Goal: Transaction & Acquisition: Book appointment/travel/reservation

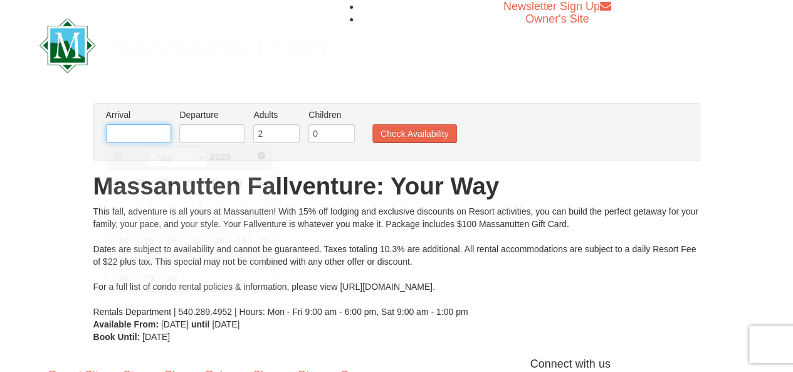
click at [135, 128] on input "text" at bounding box center [138, 133] width 65 height 19
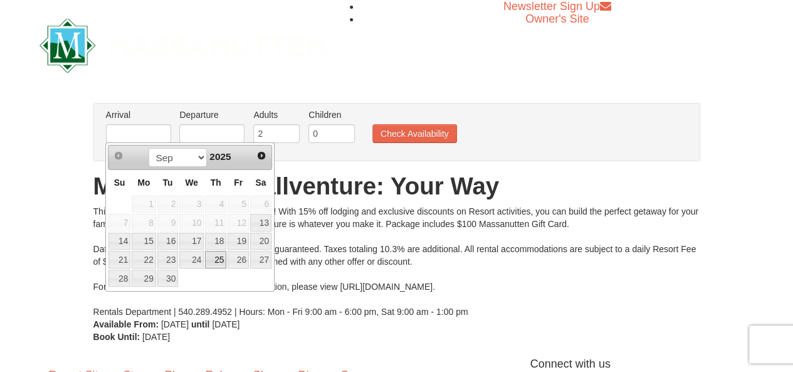
click at [221, 258] on link "25" at bounding box center [215, 260] width 21 height 18
type input "[DATE]"
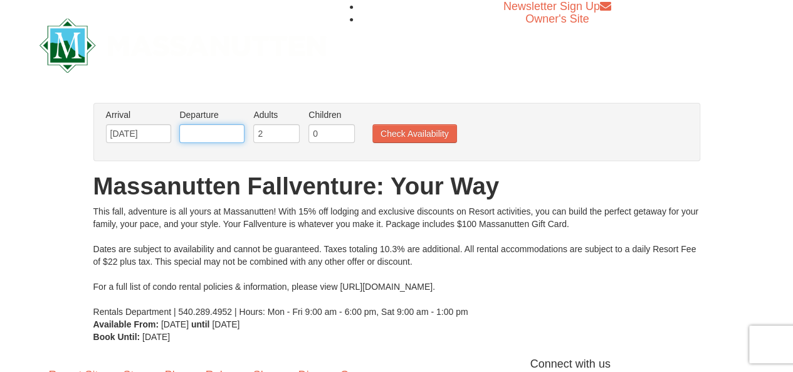
click at [222, 133] on input "text" at bounding box center [211, 133] width 65 height 19
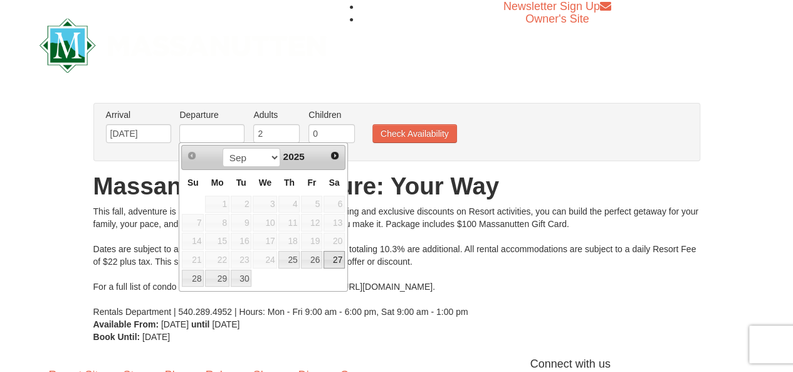
click at [338, 255] on link "27" at bounding box center [333, 260] width 21 height 18
type input "[DATE]"
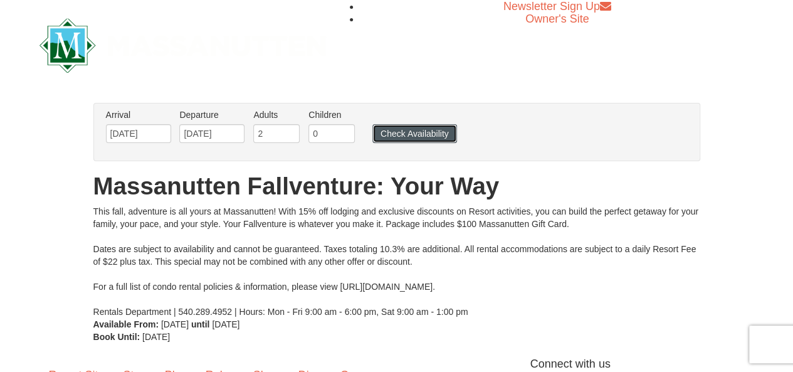
click at [409, 128] on button "Check Availability" at bounding box center [414, 133] width 85 height 19
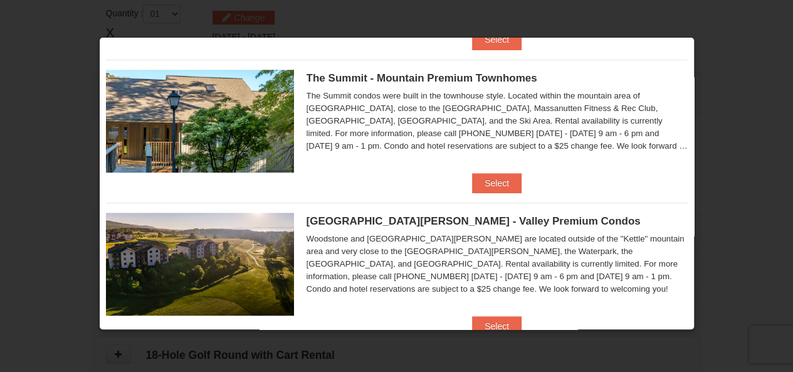
scroll to position [472, 0]
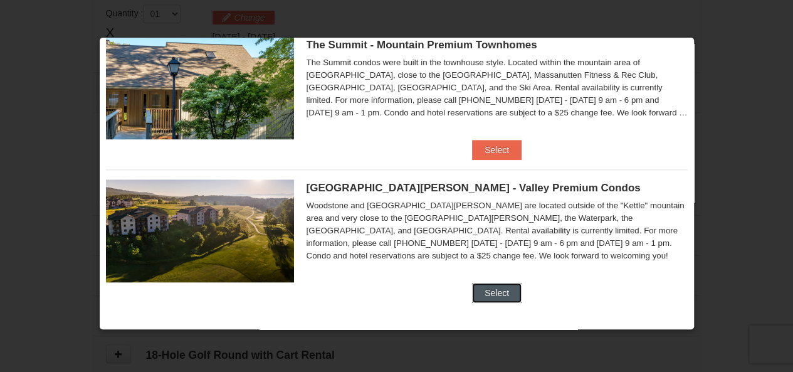
click at [479, 290] on button "Select" at bounding box center [497, 293] width 50 height 20
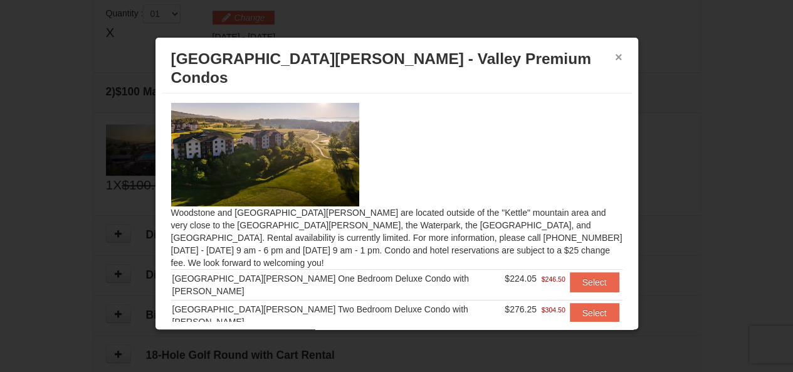
click at [617, 57] on button "×" at bounding box center [619, 57] width 8 height 13
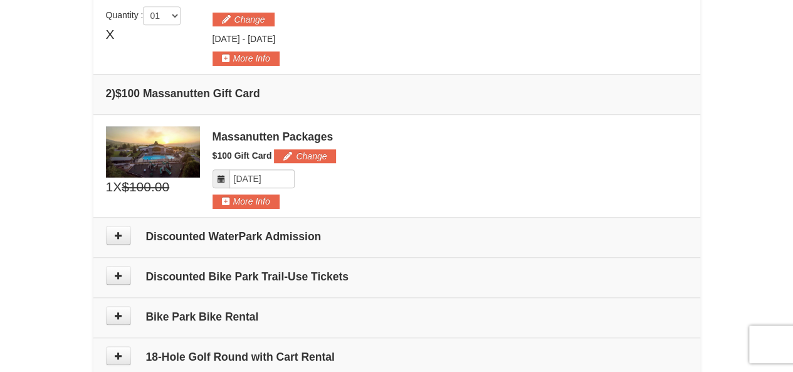
scroll to position [382, 0]
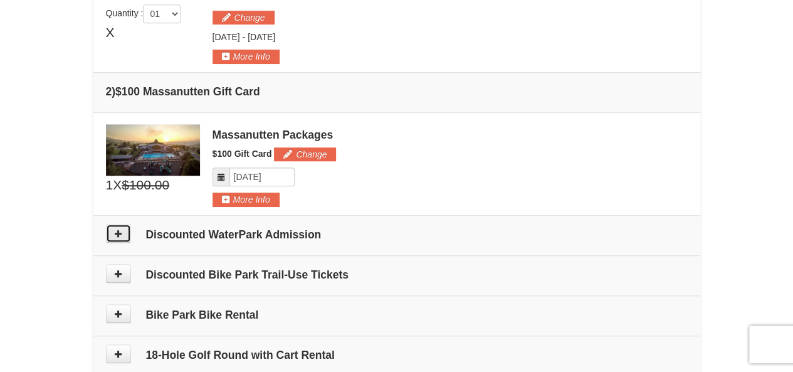
click at [114, 230] on icon at bounding box center [118, 233] width 9 height 9
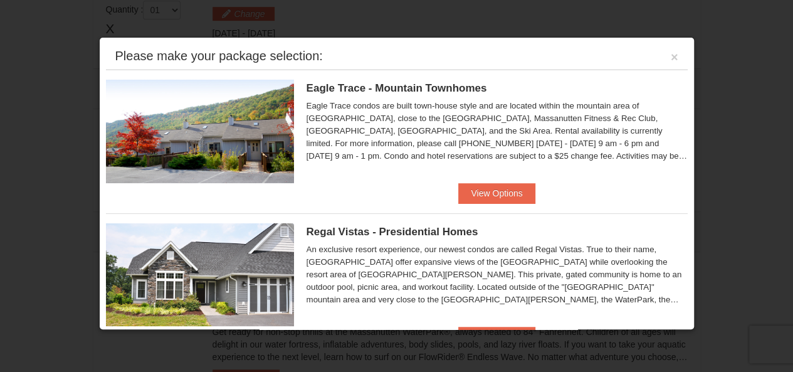
scroll to position [385, 0]
click at [498, 196] on button "View Options" at bounding box center [496, 193] width 76 height 20
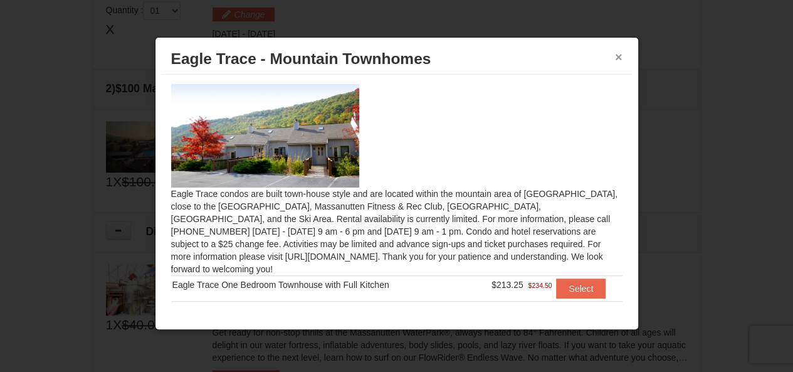
click at [622, 58] on button "×" at bounding box center [619, 57] width 8 height 13
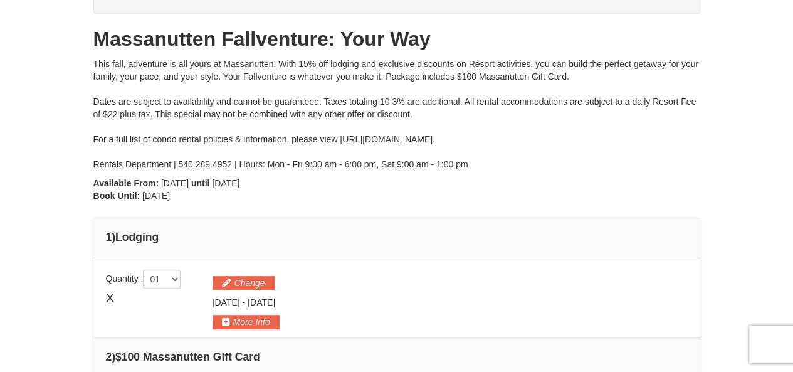
scroll to position [71, 0]
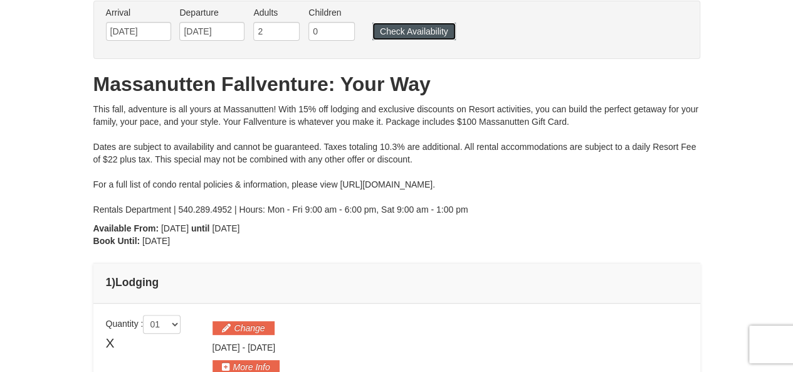
click at [416, 30] on button "Check Availability" at bounding box center [413, 32] width 83 height 18
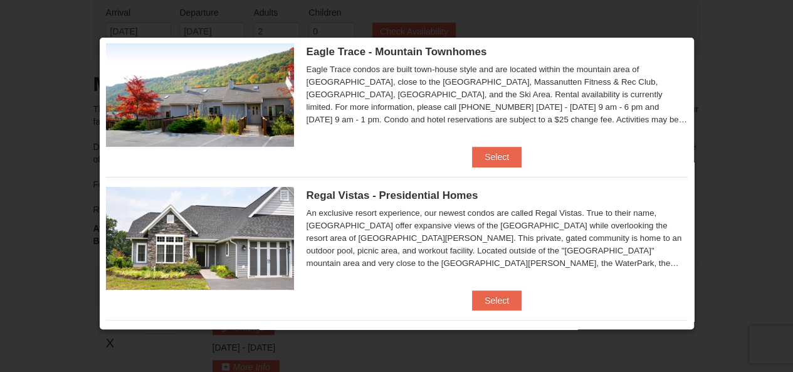
scroll to position [63, 0]
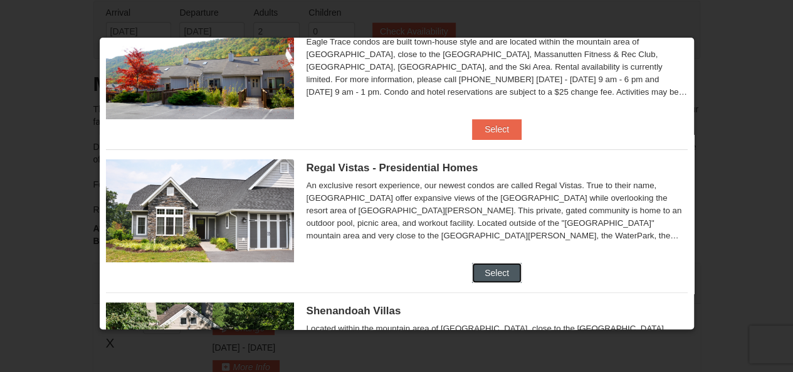
click at [488, 270] on button "Select" at bounding box center [497, 273] width 50 height 20
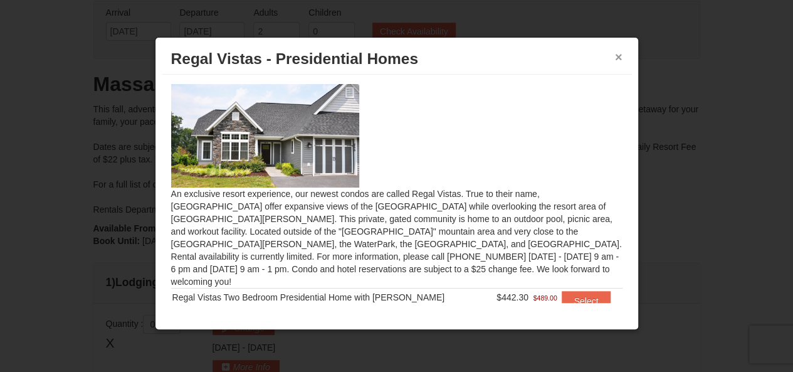
click at [618, 58] on button "×" at bounding box center [619, 57] width 8 height 13
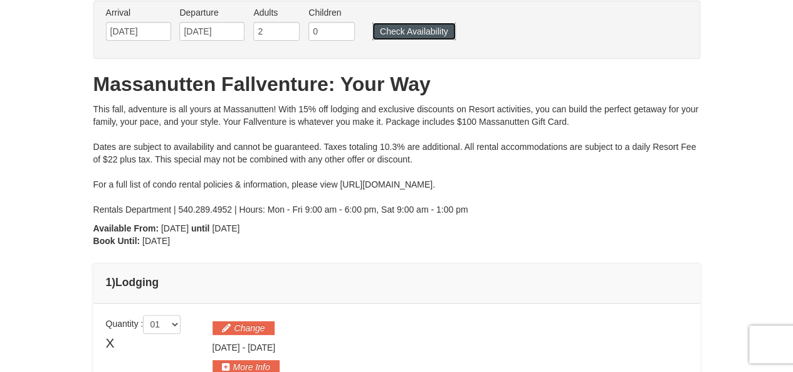
click at [427, 37] on button "Check Availability" at bounding box center [413, 32] width 83 height 18
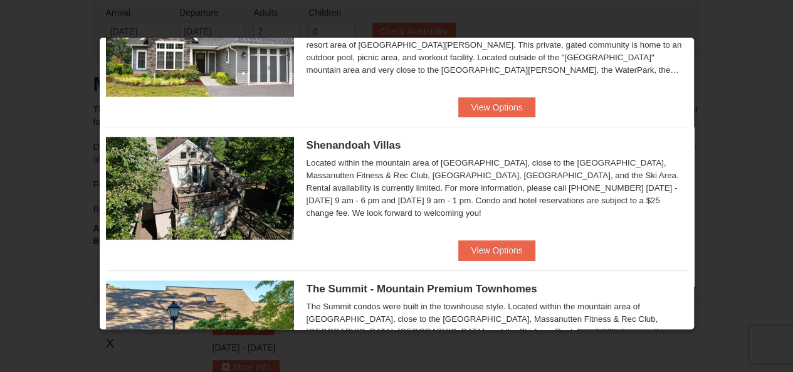
scroll to position [251, 0]
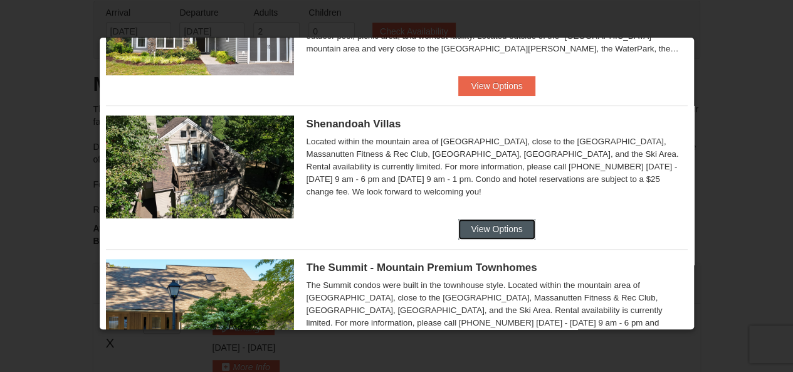
click at [484, 226] on button "View Options" at bounding box center [496, 229] width 76 height 20
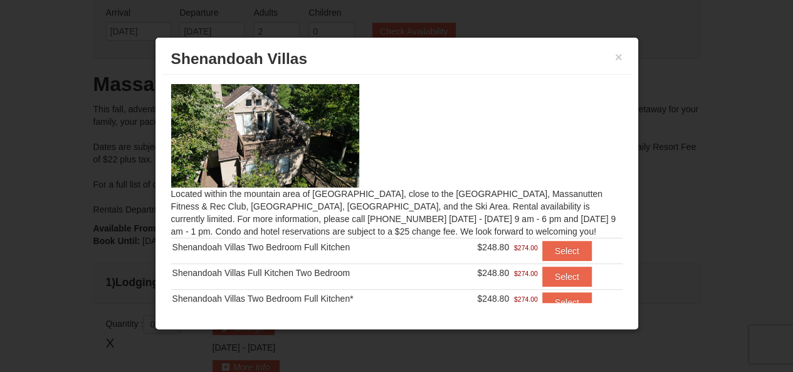
scroll to position [33, 0]
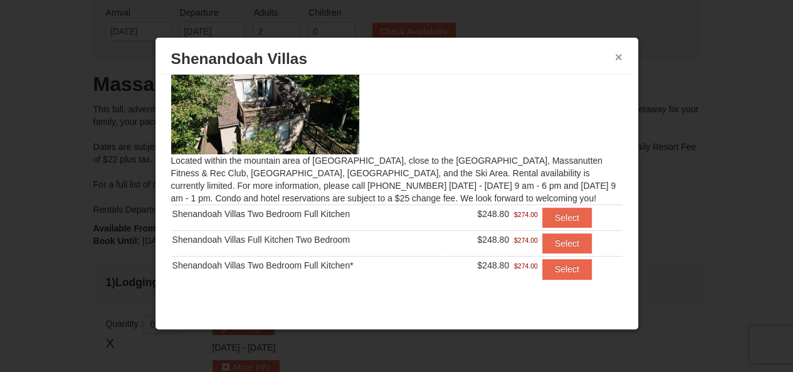
click at [619, 57] on button "×" at bounding box center [619, 57] width 8 height 13
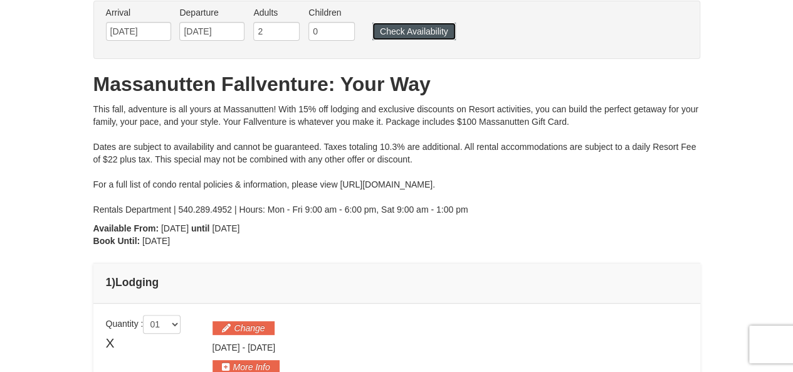
click at [432, 31] on button "Check Availability" at bounding box center [413, 32] width 83 height 18
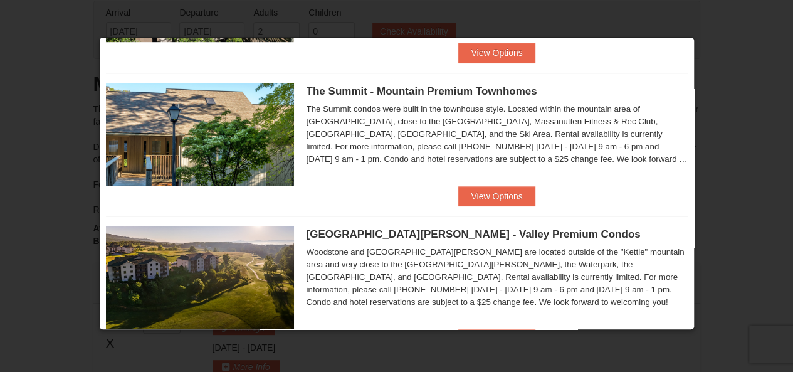
scroll to position [439, 0]
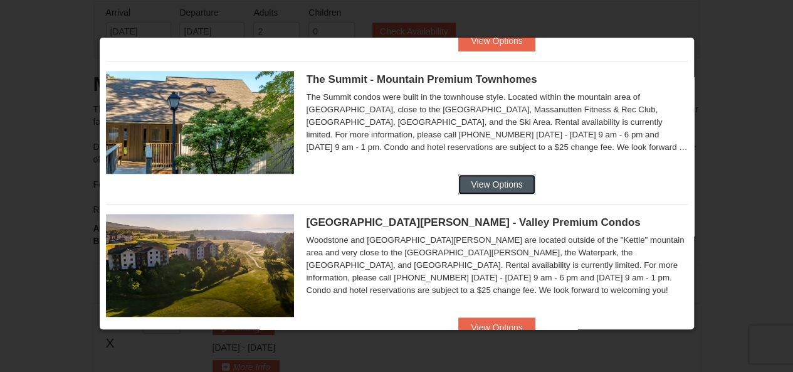
click at [510, 184] on button "View Options" at bounding box center [496, 184] width 76 height 20
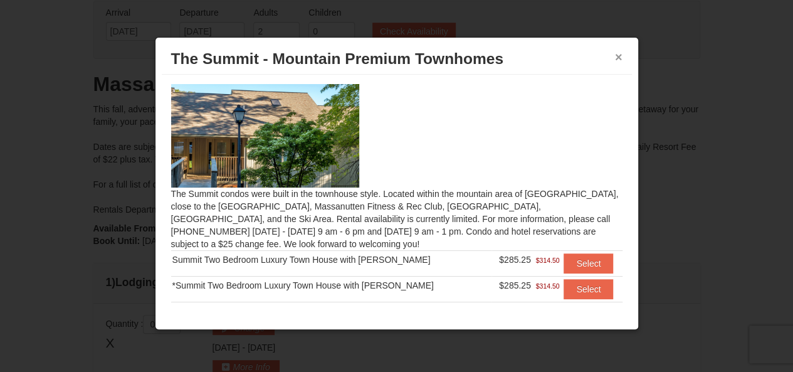
click at [620, 58] on button "×" at bounding box center [619, 57] width 8 height 13
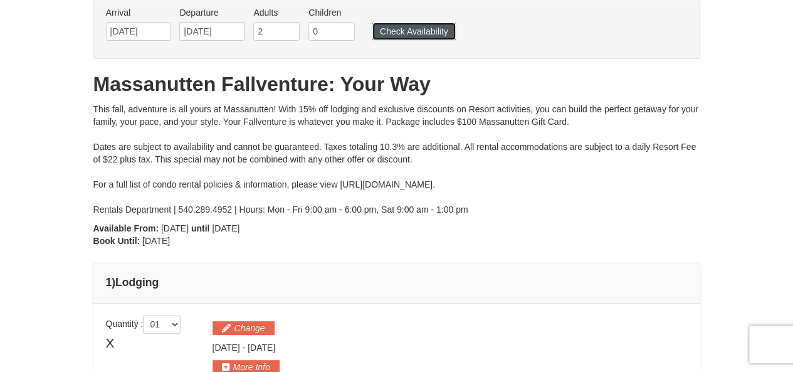
click at [416, 32] on button "Check Availability" at bounding box center [413, 32] width 83 height 18
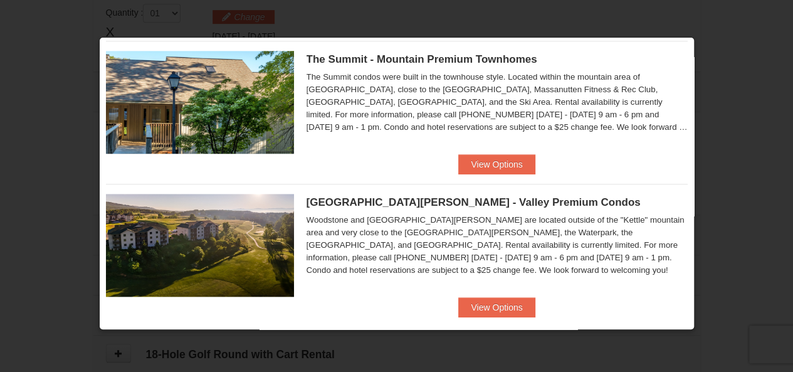
scroll to position [473, 0]
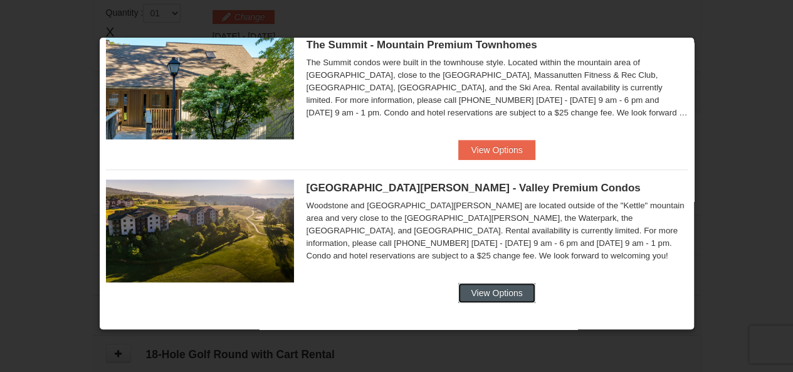
click at [505, 291] on button "View Options" at bounding box center [496, 293] width 76 height 20
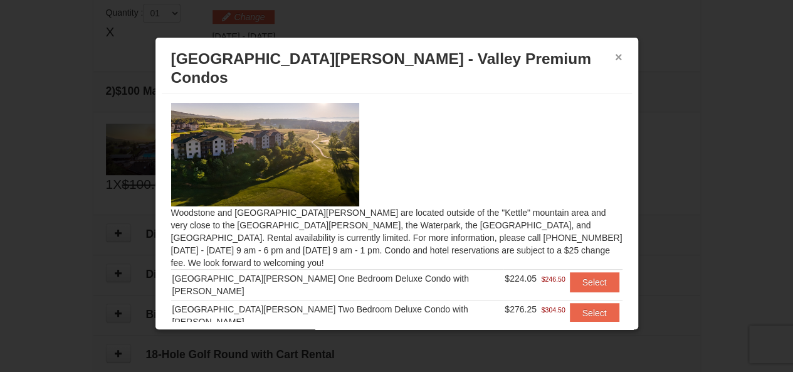
click at [622, 57] on div "× Woodstone Meadows - Valley Premium Condos" at bounding box center [397, 69] width 470 height 50
click at [615, 56] on button "×" at bounding box center [619, 57] width 8 height 13
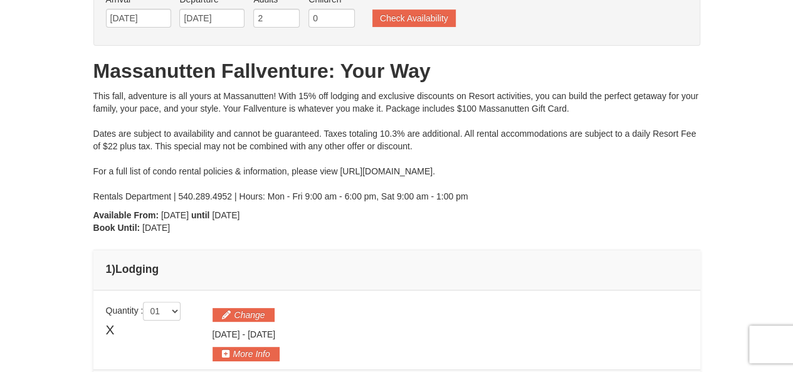
scroll to position [69, 0]
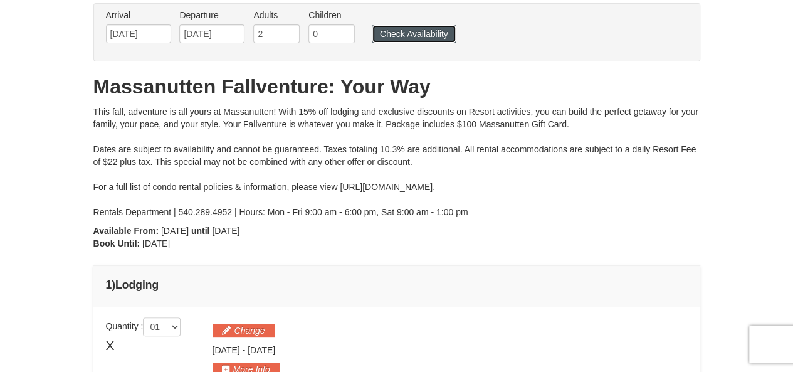
click at [421, 34] on button "Check Availability" at bounding box center [413, 34] width 83 height 18
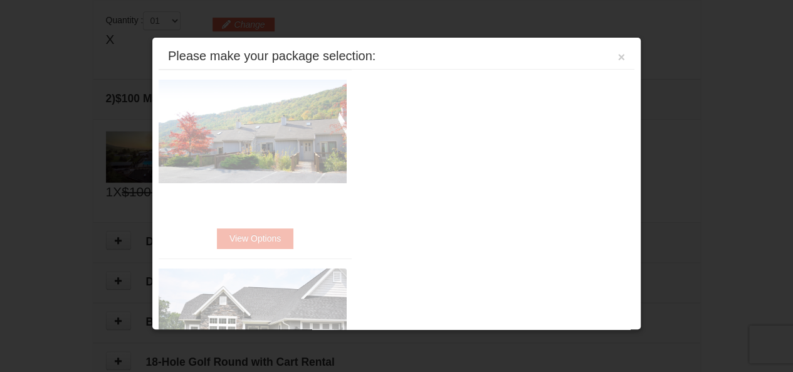
scroll to position [382, 0]
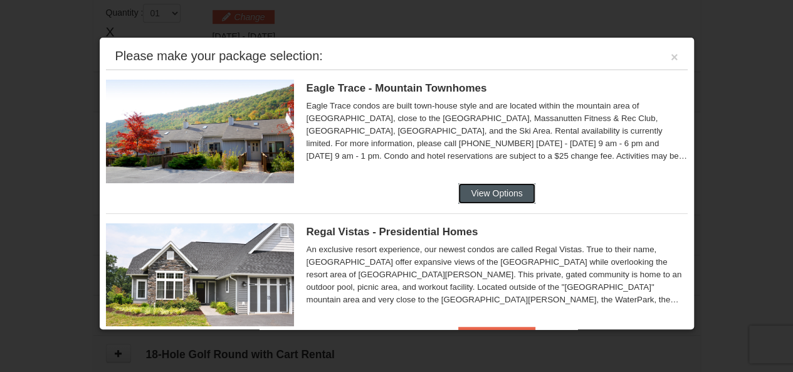
click at [503, 191] on button "View Options" at bounding box center [496, 193] width 76 height 20
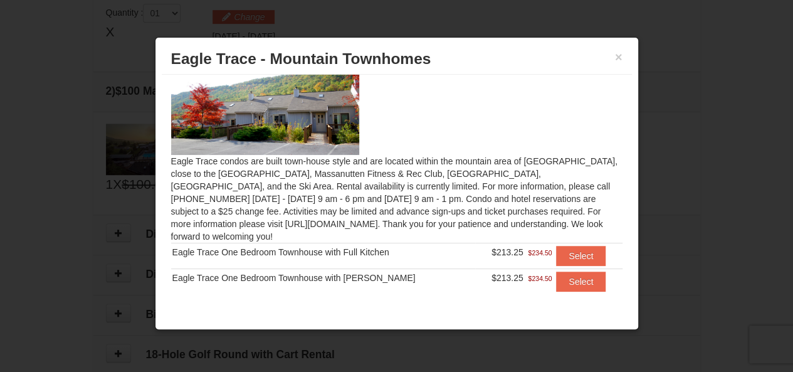
scroll to position [33, 0]
click at [567, 271] on button "Select" at bounding box center [581, 281] width 50 height 20
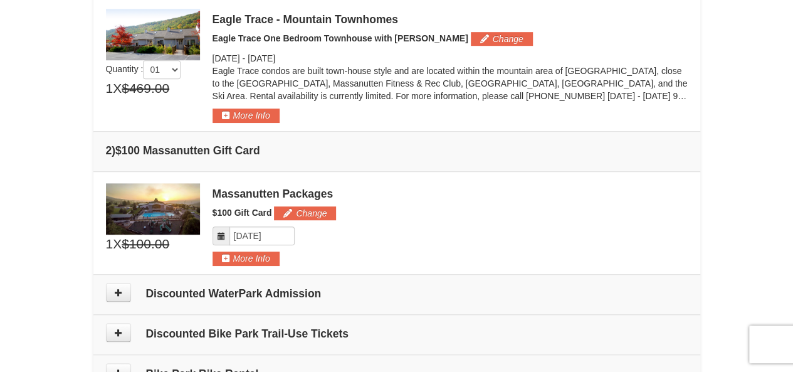
scroll to position [445, 0]
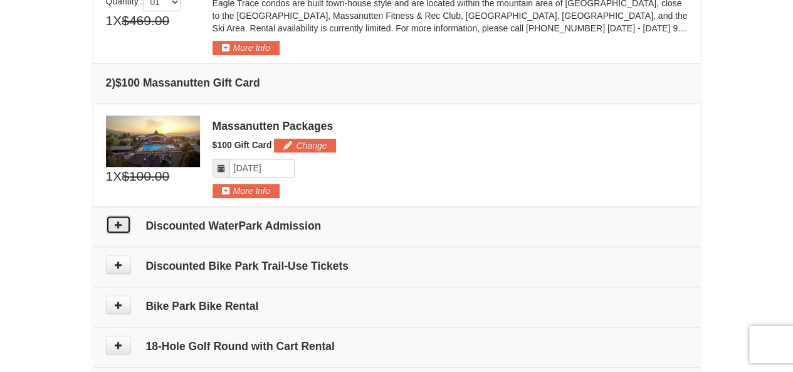
click at [118, 221] on icon at bounding box center [118, 224] width 9 height 9
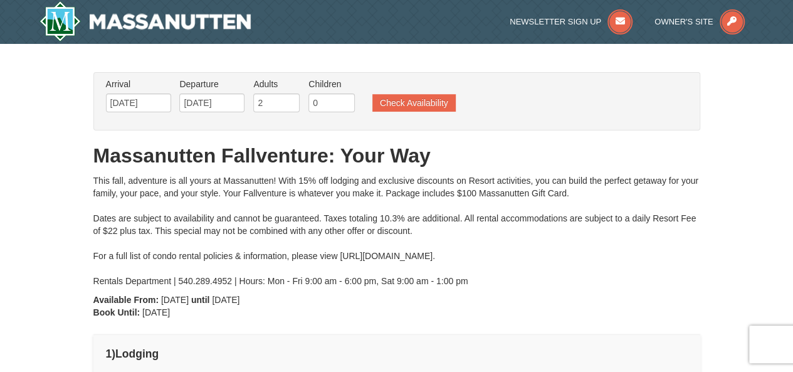
scroll to position [125, 0]
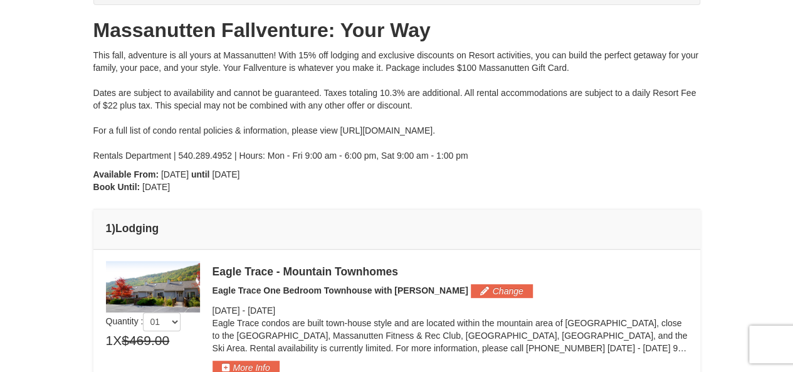
click at [262, 273] on div "Eagle Trace - Mountain Townhomes" at bounding box center [449, 271] width 475 height 13
click at [350, 292] on span "Eagle Trace One Bedroom Townhouse with [PERSON_NAME]" at bounding box center [340, 290] width 256 height 10
click at [186, 274] on img at bounding box center [153, 286] width 94 height 51
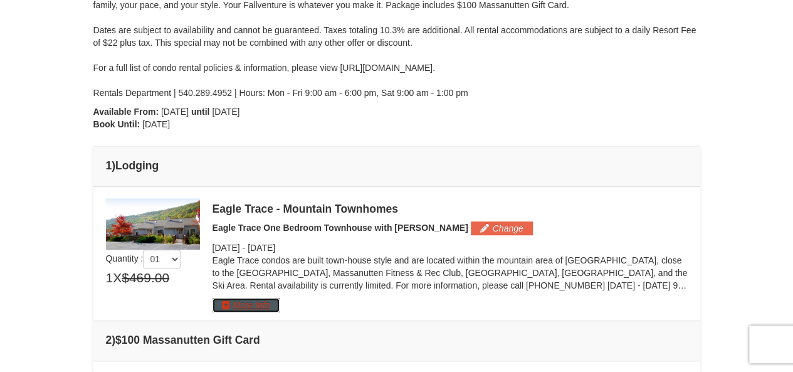
click at [241, 301] on button "More Info" at bounding box center [245, 305] width 67 height 14
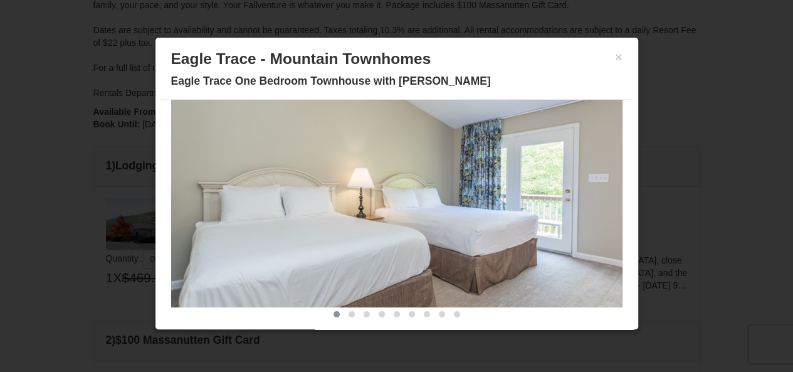
scroll to position [86, 0]
click at [578, 167] on img at bounding box center [396, 182] width 451 height 247
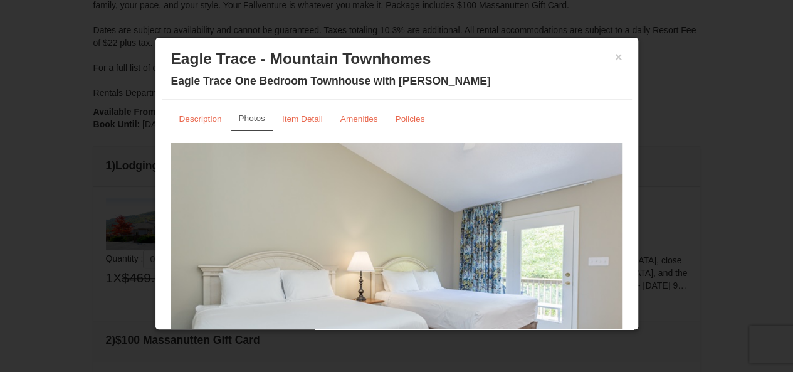
scroll to position [0, 0]
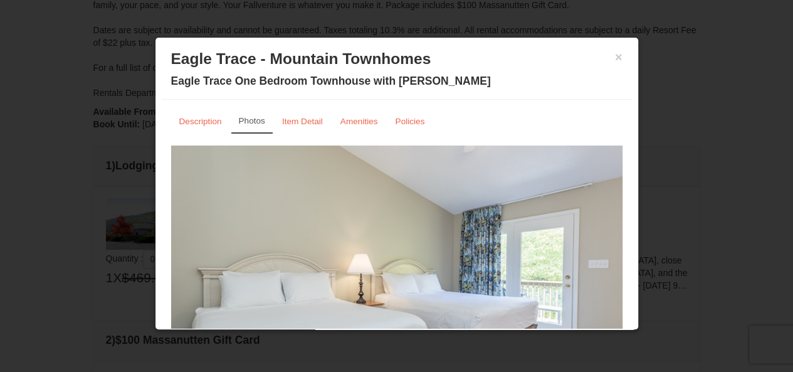
click at [252, 126] on link "Photos" at bounding box center [251, 121] width 41 height 24
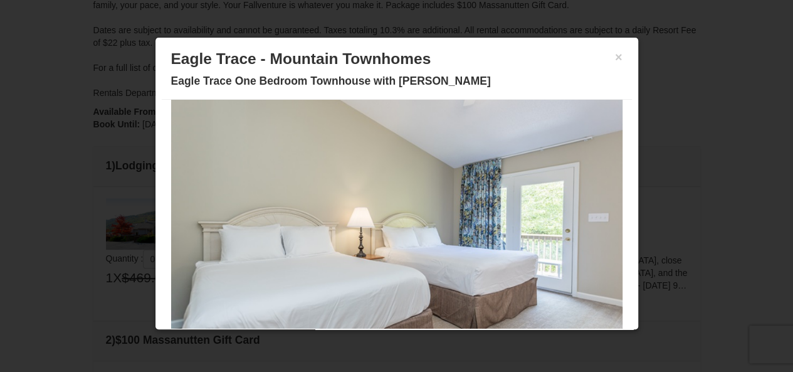
scroll to position [86, 0]
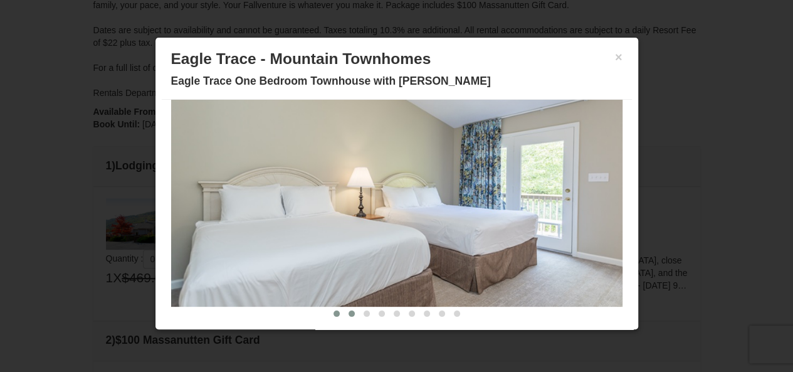
click at [344, 315] on button at bounding box center [351, 313] width 15 height 13
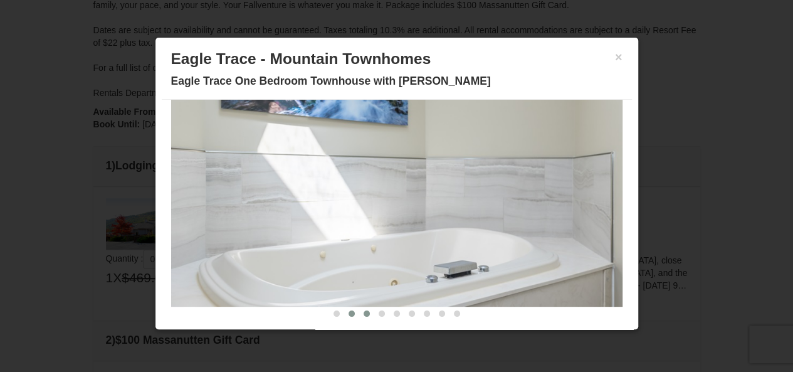
click at [364, 311] on span at bounding box center [367, 313] width 6 height 6
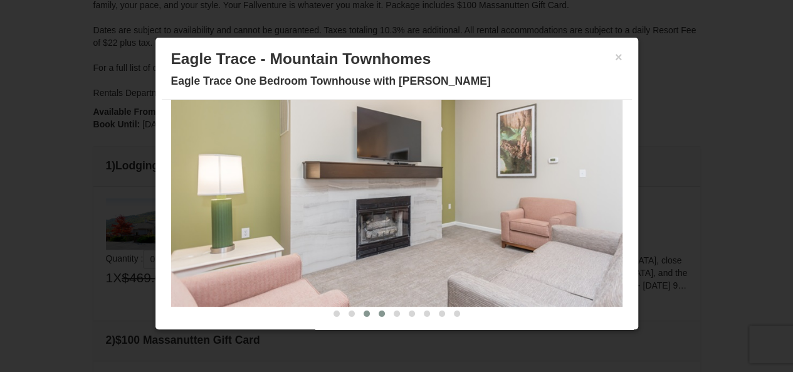
click at [374, 317] on button at bounding box center [381, 313] width 15 height 13
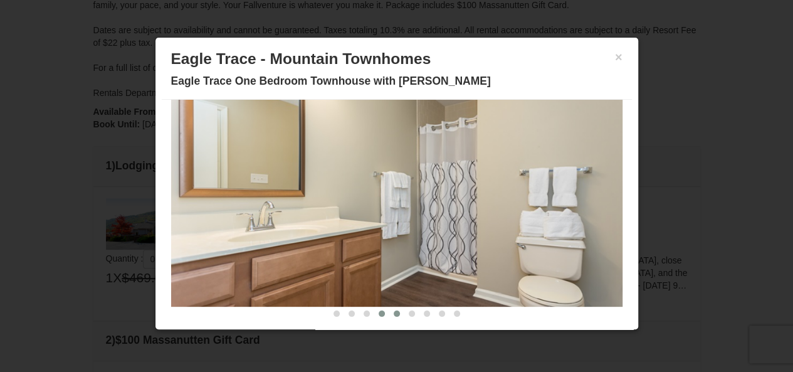
click at [394, 313] on span at bounding box center [397, 313] width 6 height 6
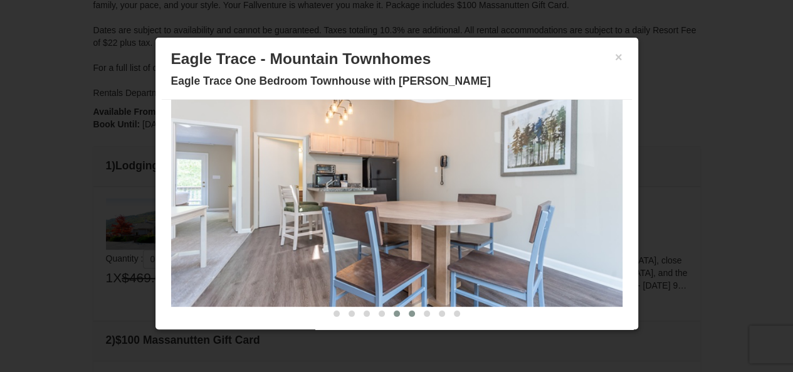
click at [404, 315] on button at bounding box center [411, 313] width 15 height 13
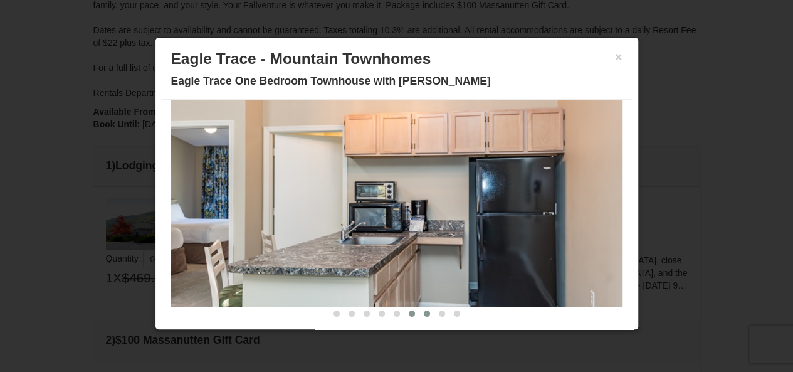
click at [424, 312] on span at bounding box center [427, 313] width 6 height 6
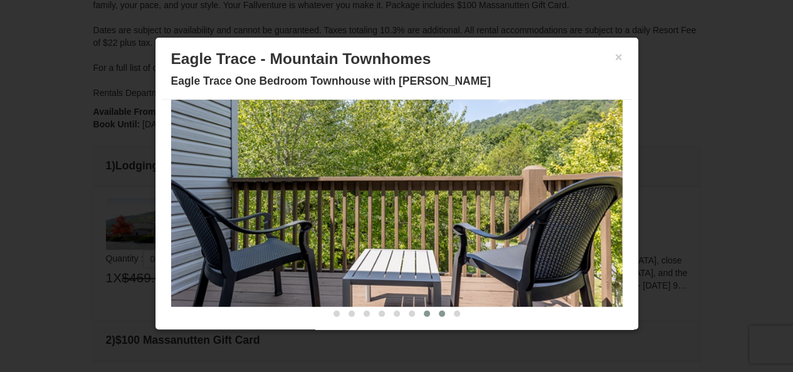
click at [436, 310] on button at bounding box center [441, 313] width 15 height 13
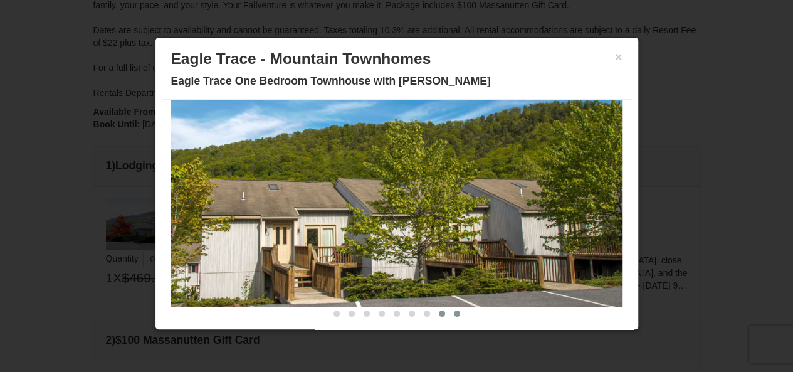
click at [454, 312] on button at bounding box center [456, 313] width 15 height 13
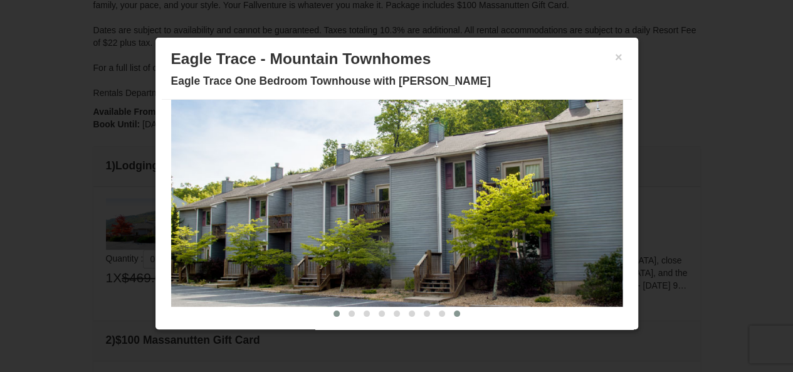
click at [333, 310] on span at bounding box center [336, 313] width 6 height 6
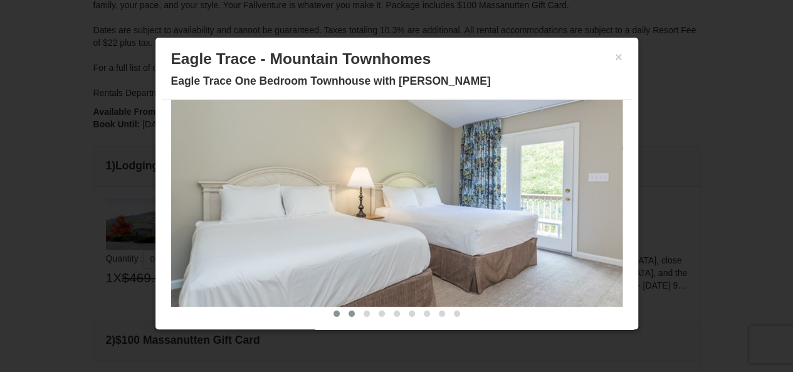
click at [345, 313] on button at bounding box center [351, 313] width 15 height 13
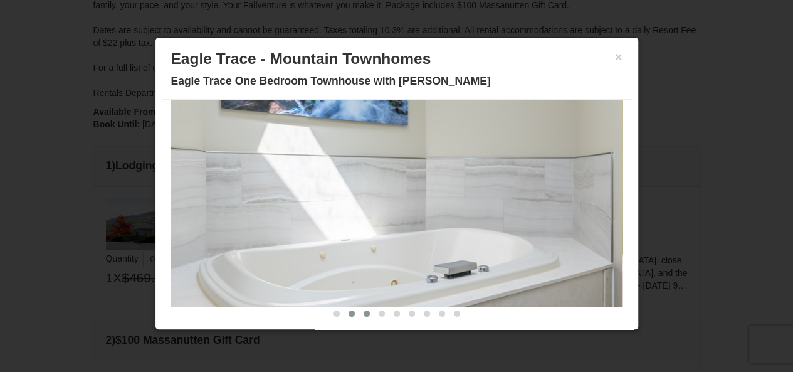
click at [364, 311] on span at bounding box center [367, 313] width 6 height 6
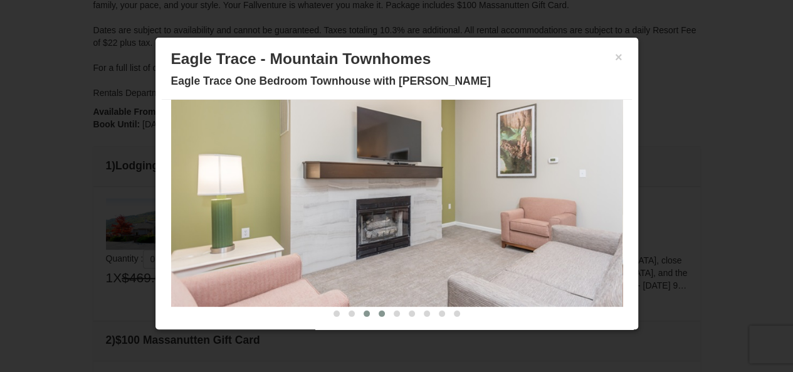
click at [379, 310] on span at bounding box center [382, 313] width 6 height 6
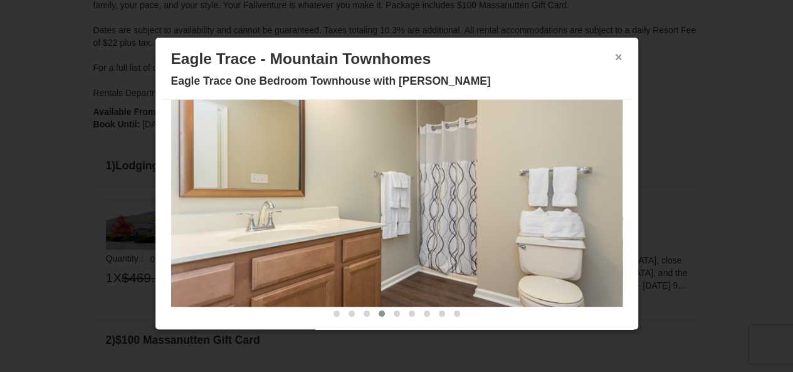
click at [615, 55] on button "×" at bounding box center [619, 57] width 8 height 13
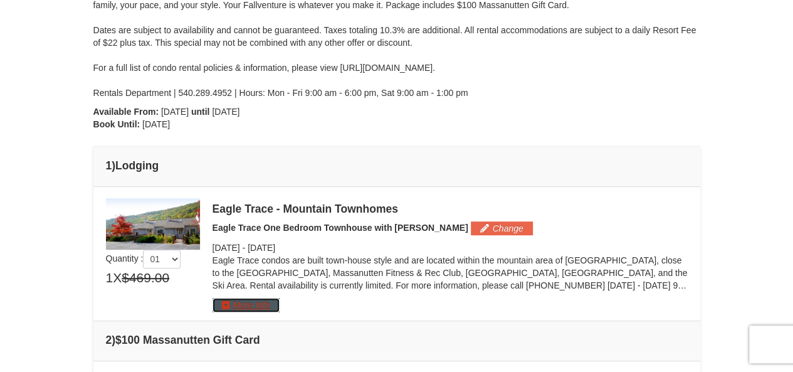
click at [258, 310] on button "More Info" at bounding box center [245, 305] width 67 height 14
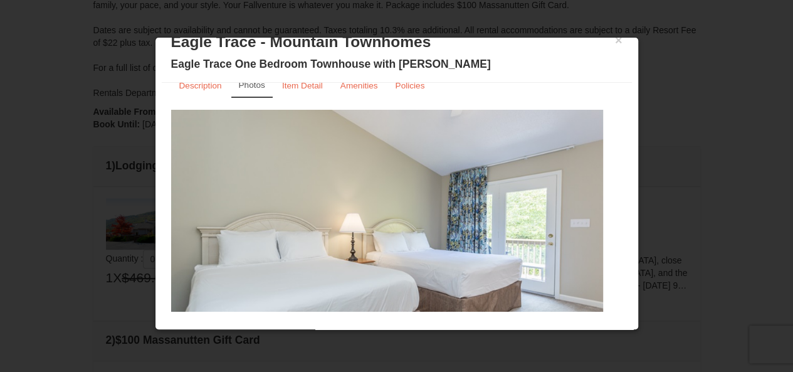
scroll to position [0, 0]
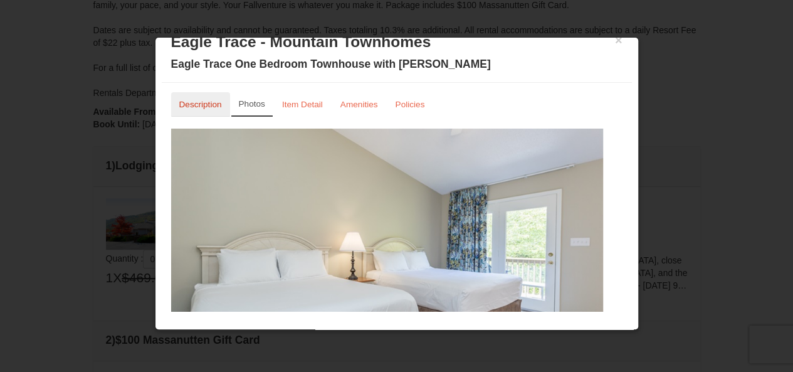
click at [198, 103] on small "Description" at bounding box center [200, 104] width 43 height 9
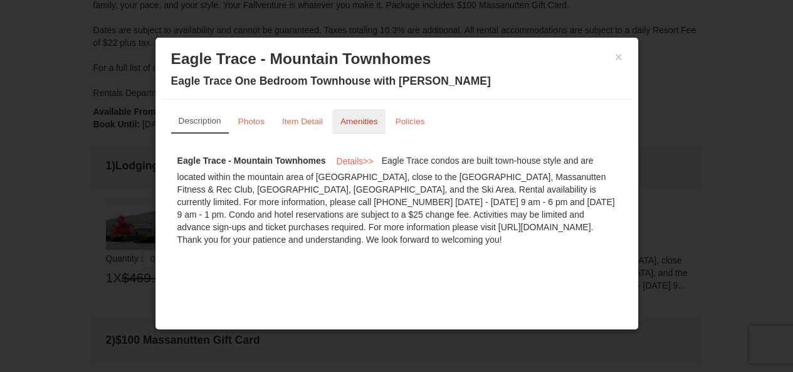
click at [358, 116] on link "Amenities" at bounding box center [359, 121] width 54 height 24
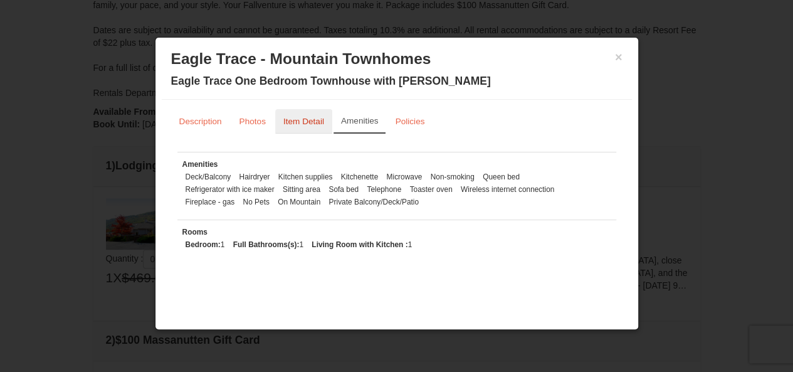
click at [280, 125] on link "Item Detail" at bounding box center [303, 121] width 57 height 24
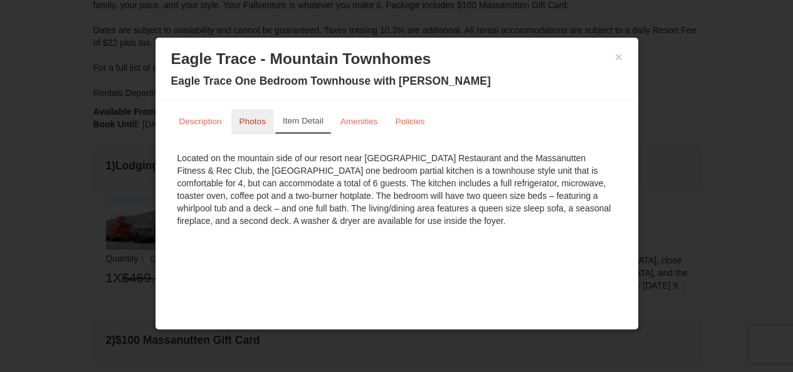
click at [253, 119] on small "Photos" at bounding box center [252, 121] width 26 height 9
